Goal: Check status: Check status

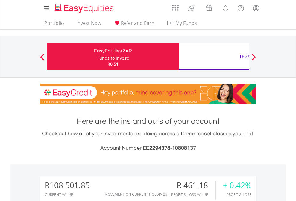
scroll to position [57, 94]
click at [97, 57] on div "Funds to invest:" at bounding box center [113, 58] width 32 height 6
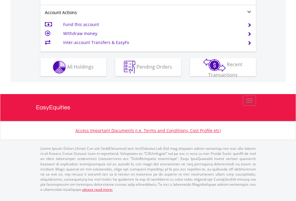
scroll to position [585, 0]
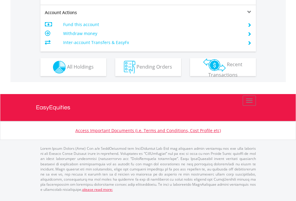
scroll to position [573, 0]
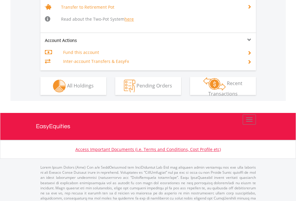
scroll to position [596, 0]
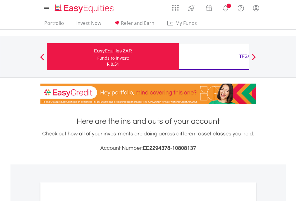
scroll to position [359, 0]
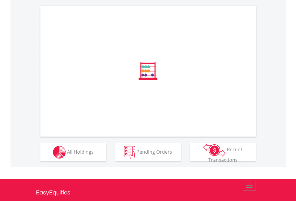
click at [67, 155] on span "All Holdings" at bounding box center [80, 151] width 27 height 7
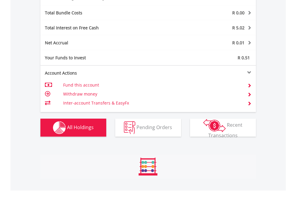
scroll to position [713, 0]
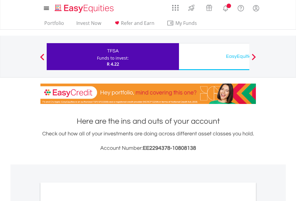
scroll to position [359, 0]
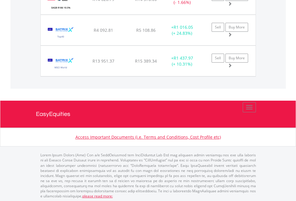
scroll to position [57, 94]
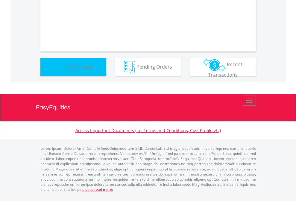
click at [67, 70] on span "All Holdings" at bounding box center [80, 66] width 27 height 7
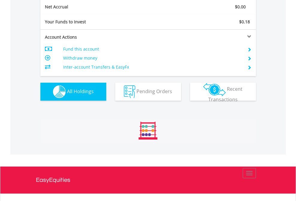
scroll to position [57, 94]
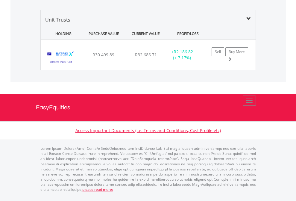
scroll to position [700, 0]
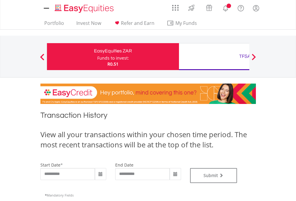
type input "**********"
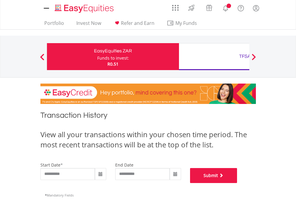
click at [237, 183] on button "Submit" at bounding box center [213, 175] width 47 height 15
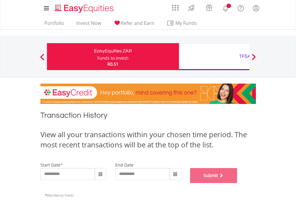
scroll to position [242, 0]
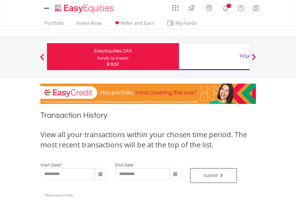
click at [214, 57] on div "TFSA" at bounding box center [244, 56] width 125 height 8
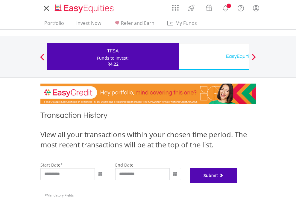
click at [237, 183] on button "Submit" at bounding box center [213, 175] width 47 height 15
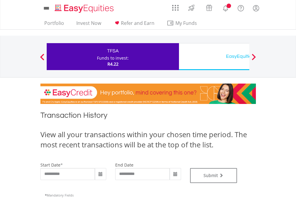
click at [214, 57] on div "EasyEquities USD" at bounding box center [244, 56] width 125 height 8
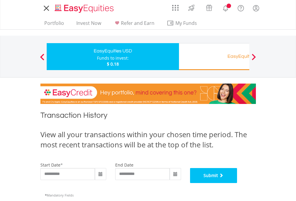
click at [237, 183] on button "Submit" at bounding box center [213, 175] width 47 height 15
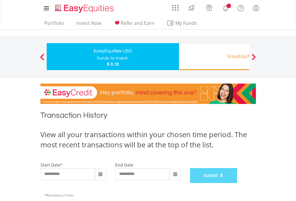
scroll to position [242, 0]
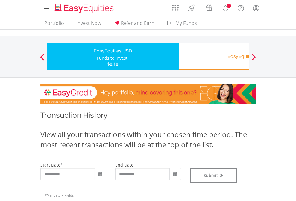
click at [214, 57] on div "EasyEquities RA" at bounding box center [244, 56] width 125 height 8
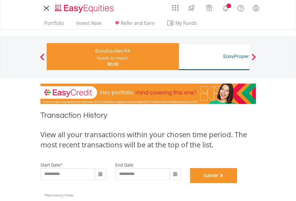
click at [237, 183] on button "Submit" at bounding box center [213, 175] width 47 height 15
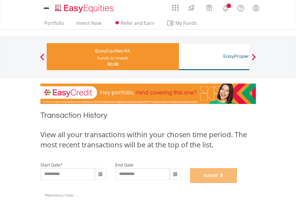
scroll to position [242, 0]
